Goal: Information Seeking & Learning: Learn about a topic

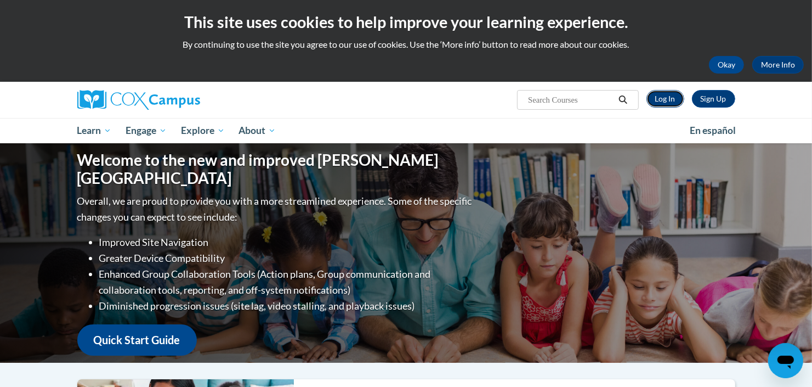
click at [665, 96] on link "Log In" at bounding box center [666, 99] width 38 height 18
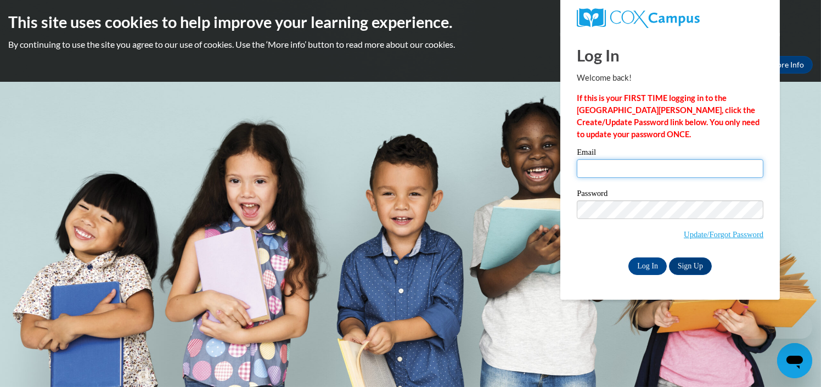
click at [661, 174] on input "Email" at bounding box center [670, 168] width 187 height 19
type input "elizabeth.bryant@dph.ga.gov"
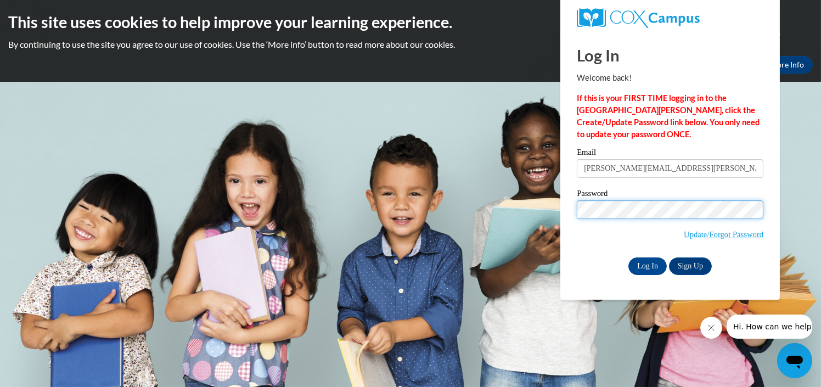
click at [628, 257] on input "Log In" at bounding box center [647, 266] width 38 height 18
click at [647, 266] on input "Log In" at bounding box center [647, 266] width 38 height 18
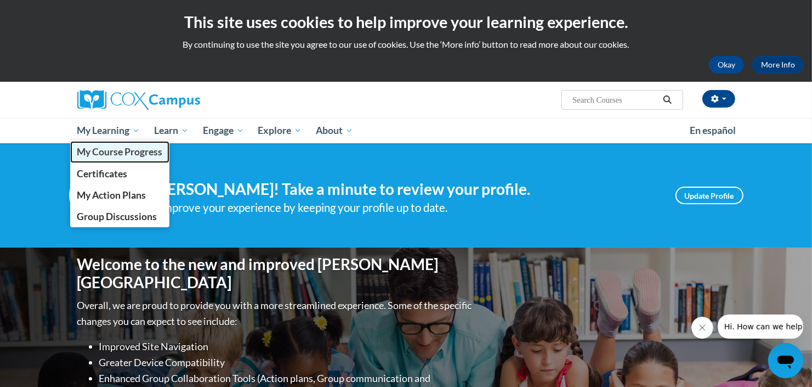
click at [115, 154] on span "My Course Progress" at bounding box center [120, 152] width 86 height 12
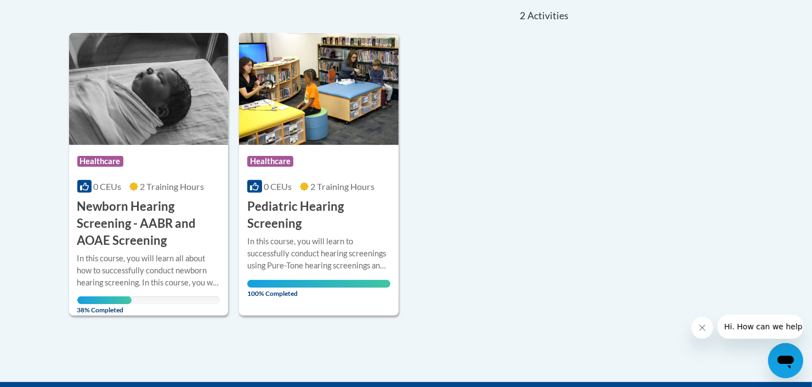
scroll to position [274, 0]
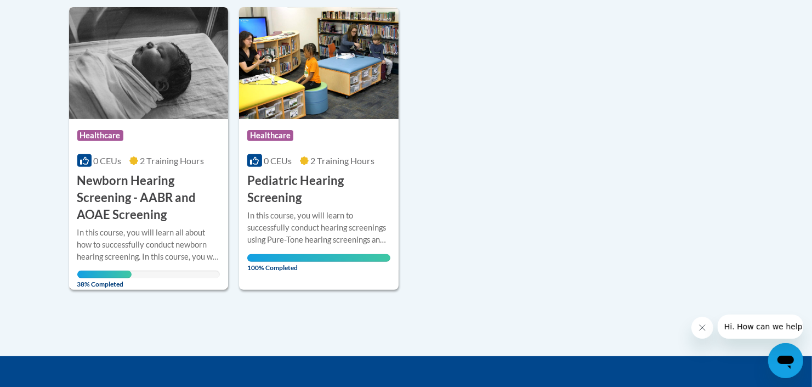
click at [144, 80] on img at bounding box center [149, 63] width 160 height 112
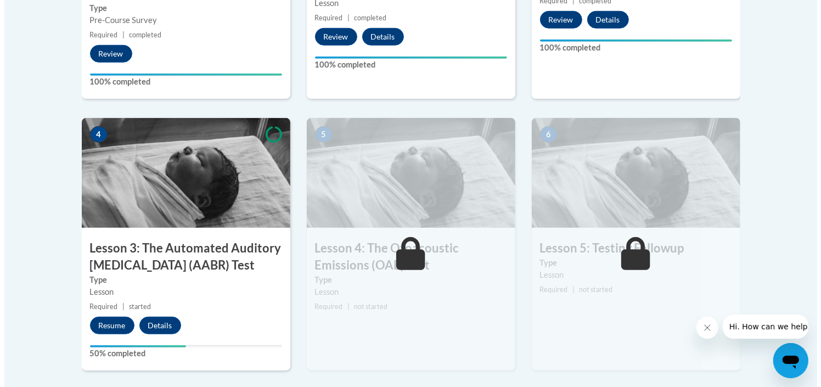
scroll to position [658, 0]
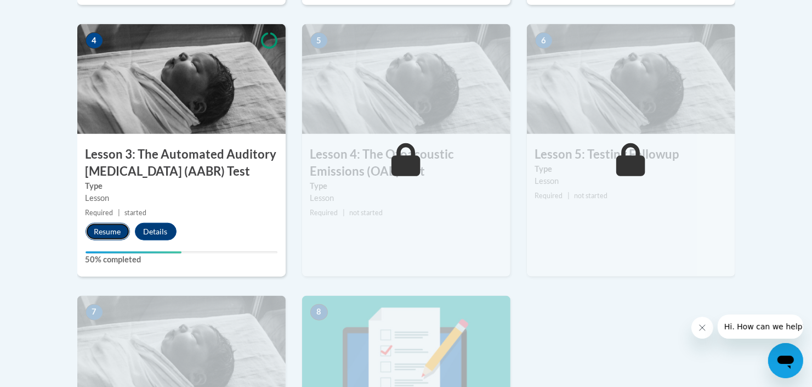
click at [111, 230] on button "Resume" at bounding box center [108, 232] width 44 height 18
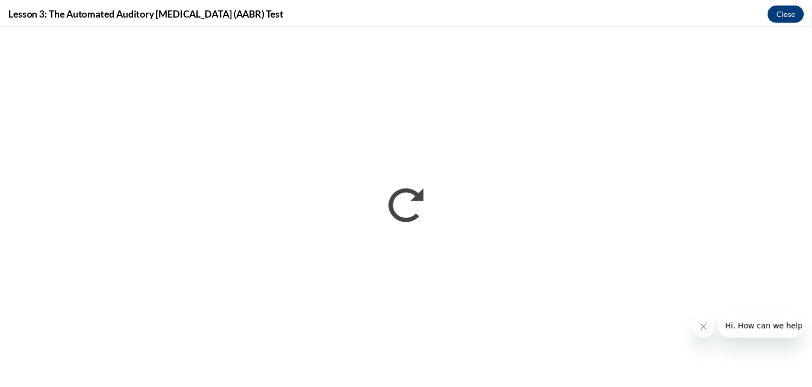
scroll to position [0, 0]
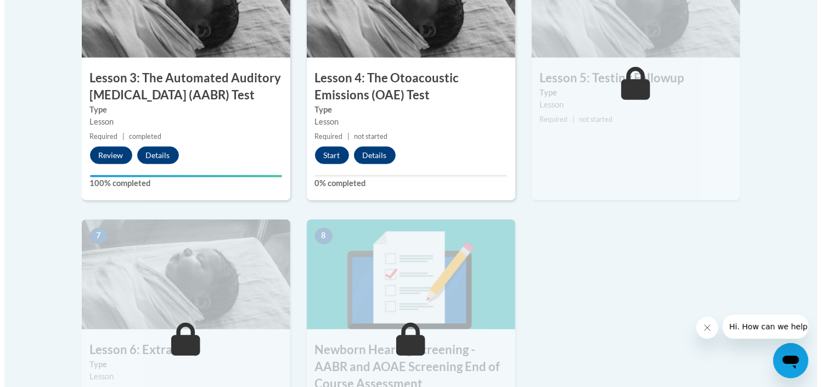
scroll to position [768, 0]
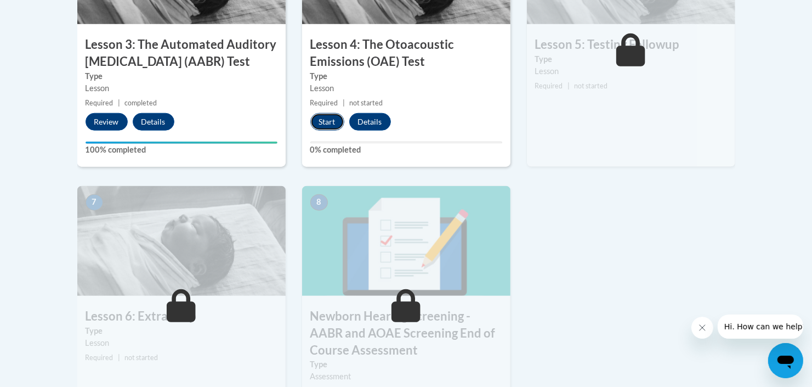
click at [333, 119] on button "Start" at bounding box center [328, 122] width 34 height 18
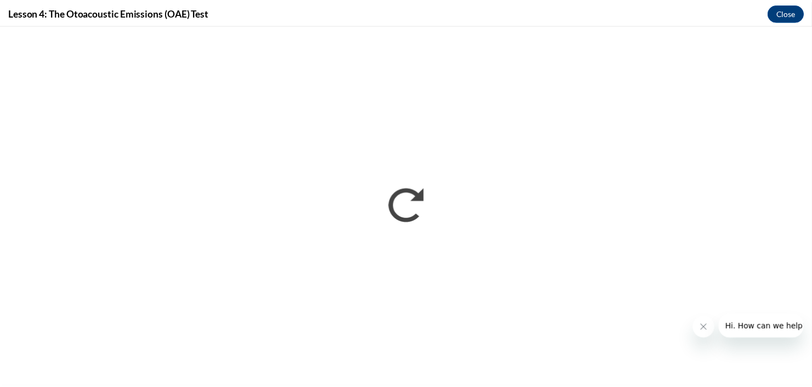
scroll to position [0, 0]
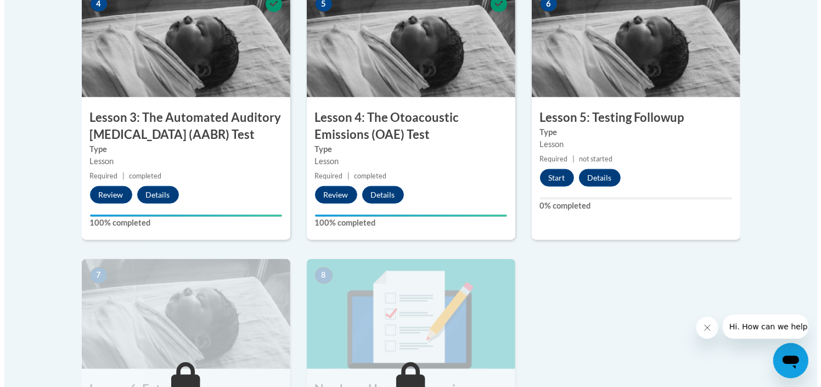
scroll to position [713, 0]
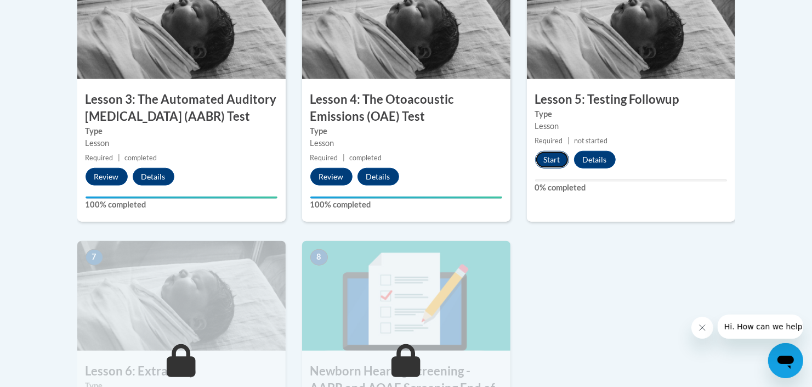
click at [550, 162] on button "Start" at bounding box center [552, 160] width 34 height 18
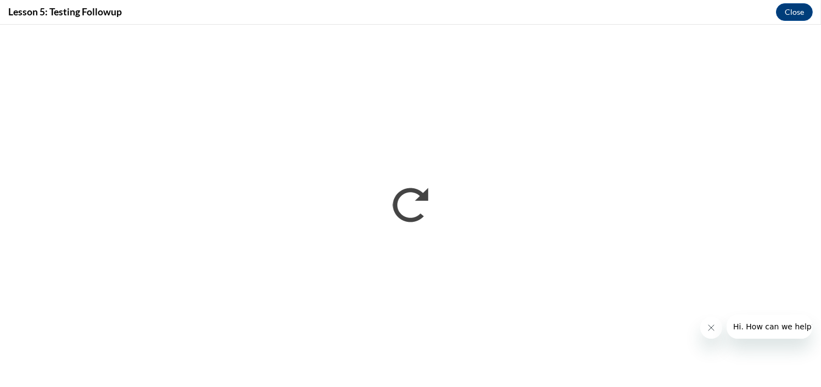
scroll to position [0, 0]
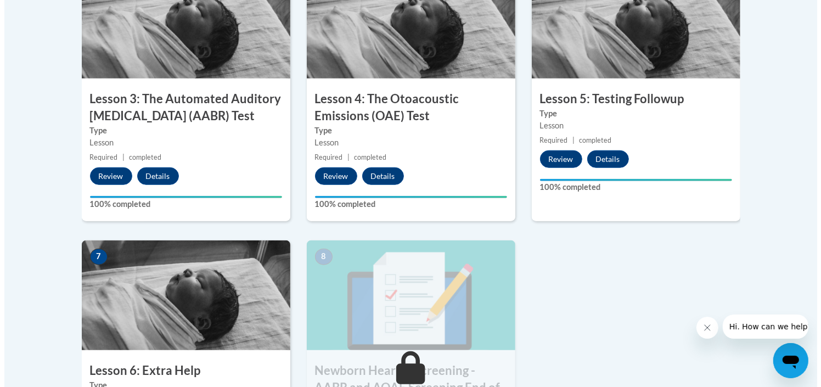
scroll to position [878, 0]
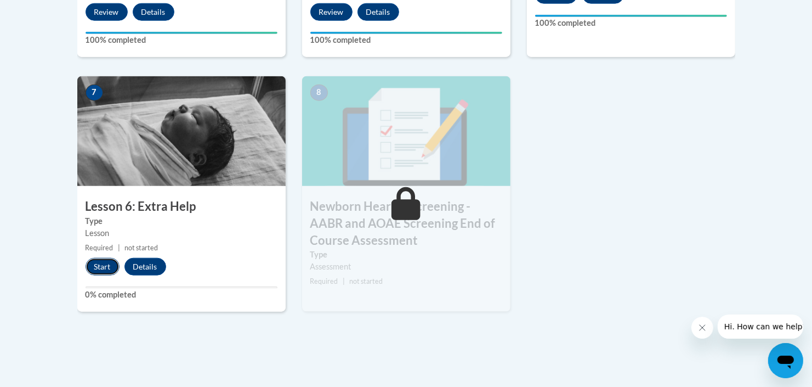
click at [110, 267] on button "Start" at bounding box center [103, 267] width 34 height 18
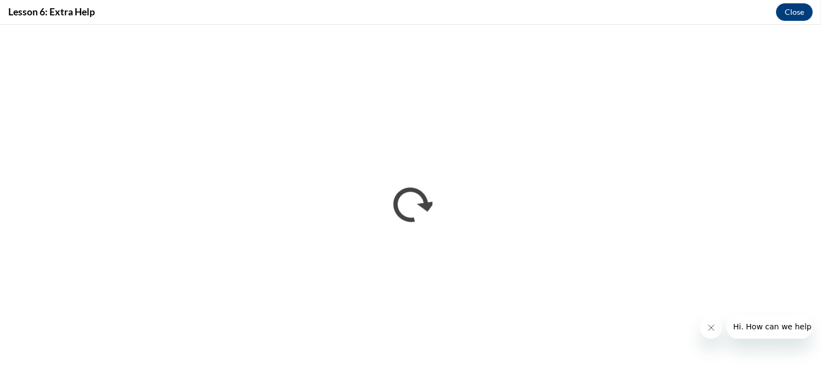
scroll to position [0, 0]
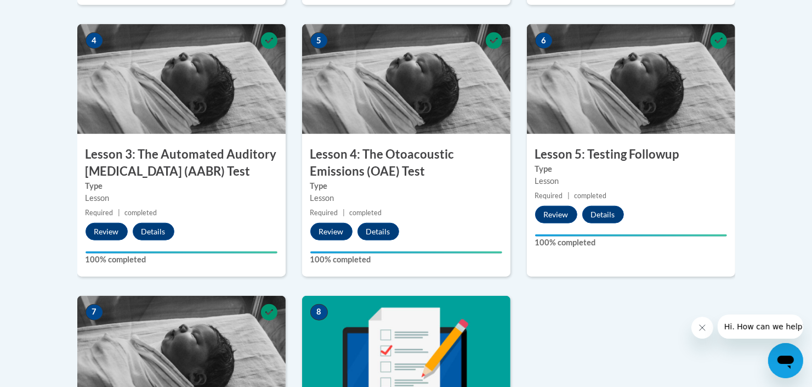
scroll to position [878, 0]
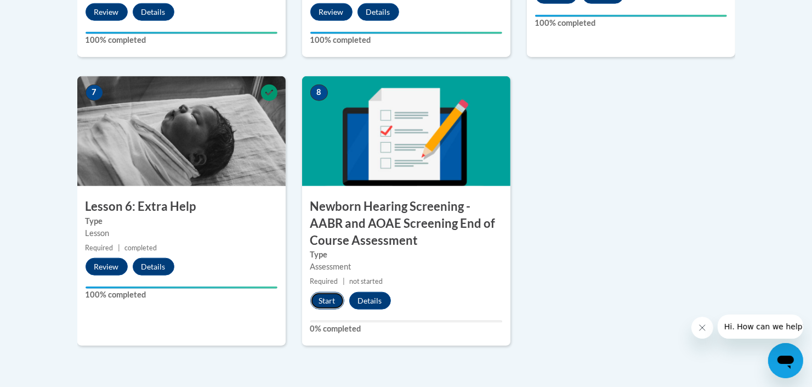
click at [327, 303] on button "Start" at bounding box center [328, 301] width 34 height 18
